Goal: Task Accomplishment & Management: Manage account settings

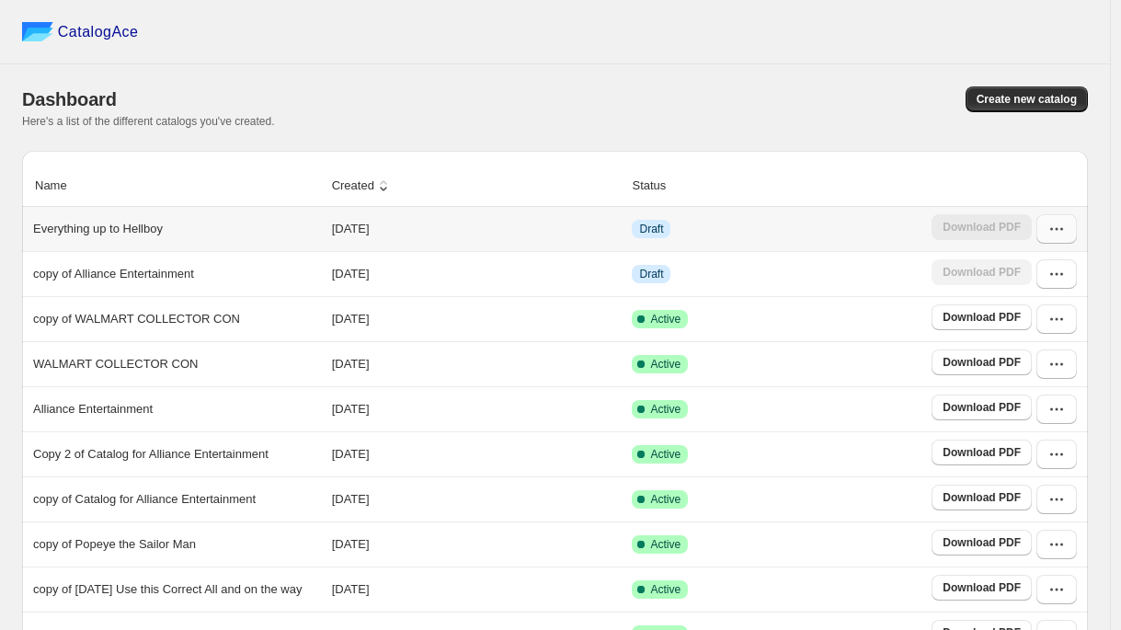
click at [1065, 238] on button "button" at bounding box center [1056, 228] width 40 height 29
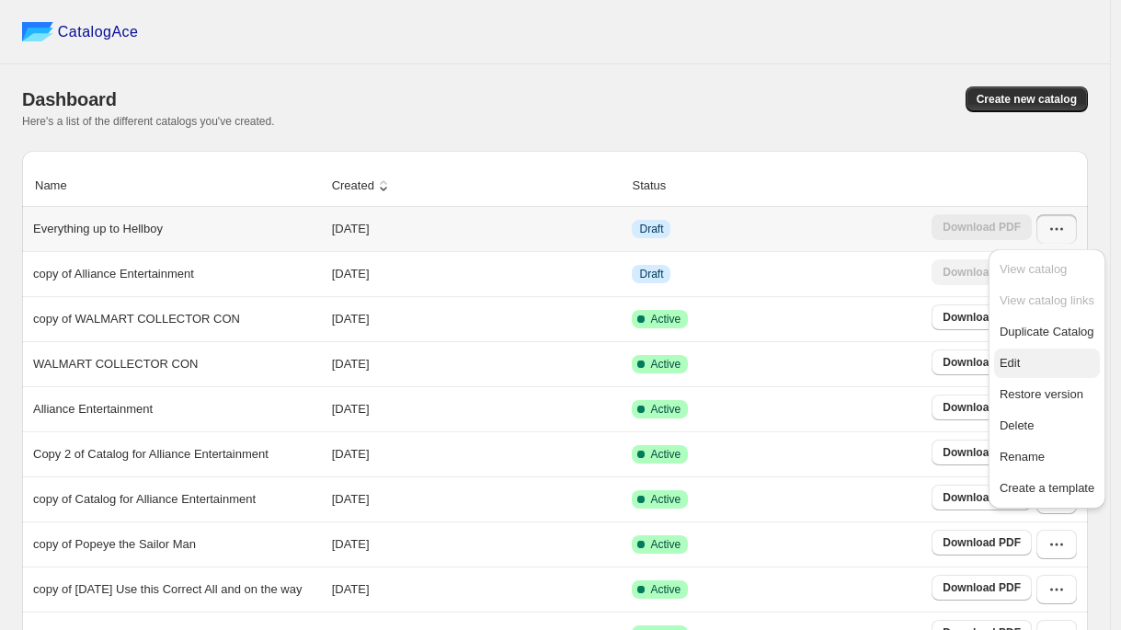
click at [1015, 361] on span "Edit" at bounding box center [1010, 363] width 20 height 14
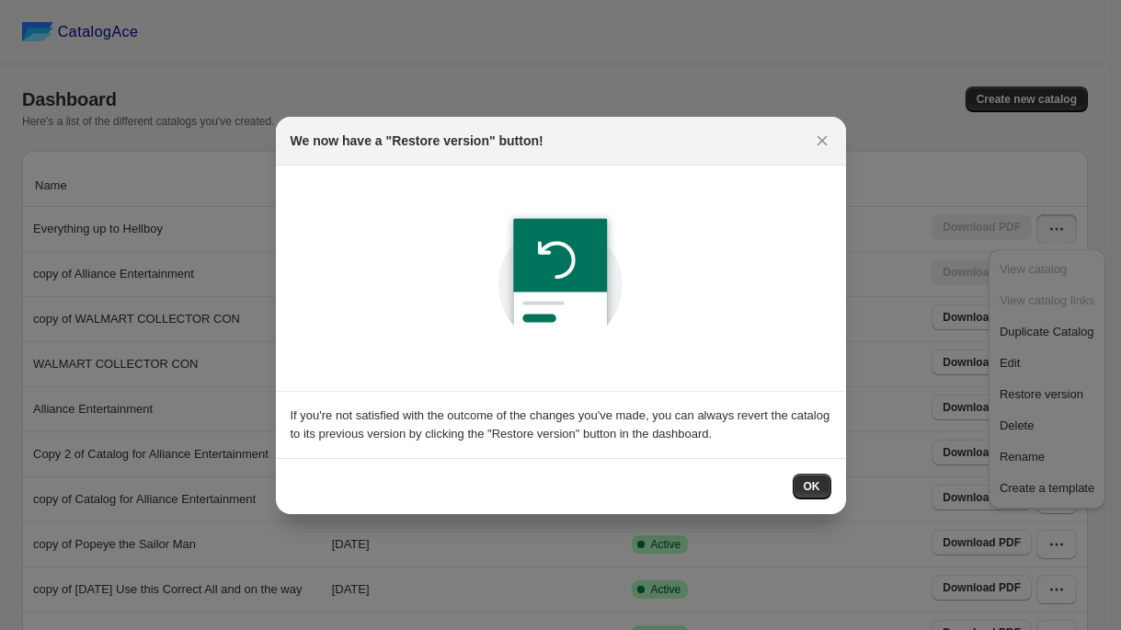
click at [805, 490] on span "OK" at bounding box center [812, 486] width 17 height 15
